Goal: Task Accomplishment & Management: Use online tool/utility

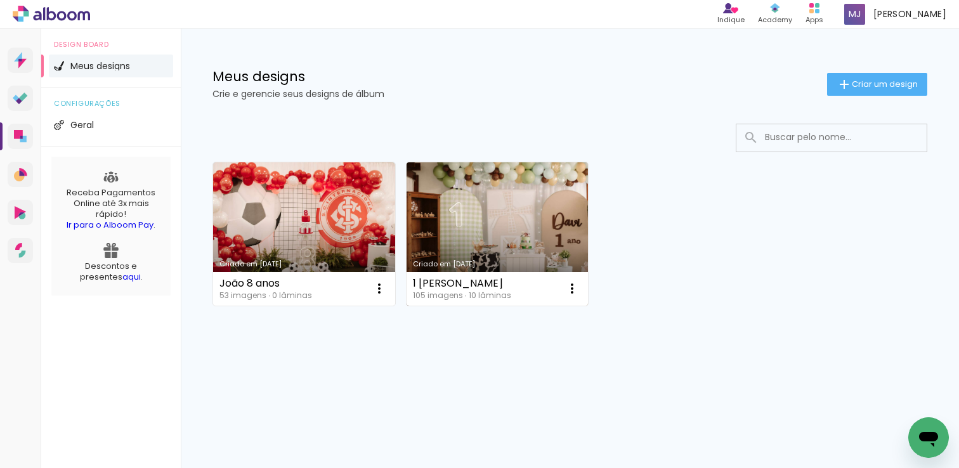
click at [484, 229] on link "Criado em [DATE]" at bounding box center [497, 233] width 182 height 143
